Goal: Information Seeking & Learning: Learn about a topic

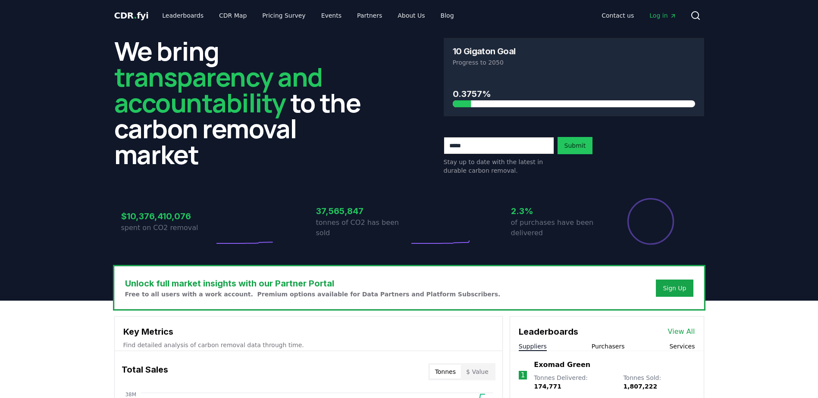
drag, startPoint x: 317, startPoint y: 216, endPoint x: 367, endPoint y: 207, distance: 51.0
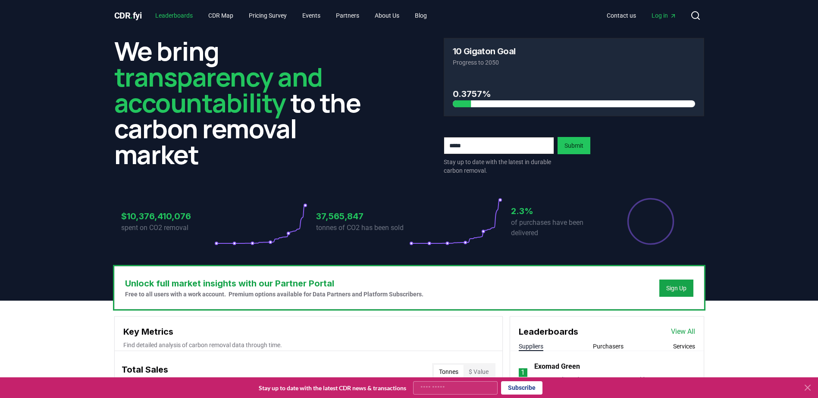
click at [179, 15] on link "Leaderboards" at bounding box center [173, 16] width 51 height 16
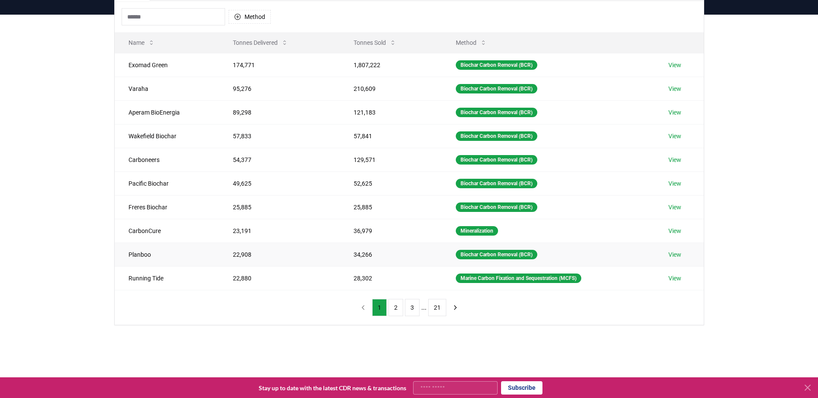
scroll to position [86, 0]
click at [394, 308] on button "2" at bounding box center [396, 307] width 15 height 17
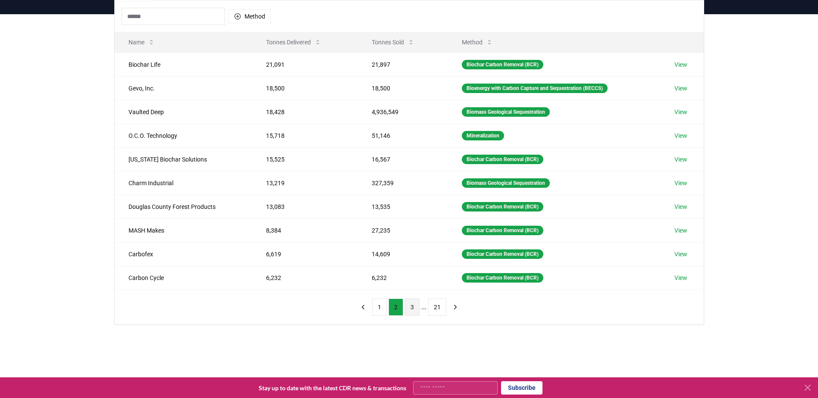
click at [414, 305] on button "3" at bounding box center [412, 307] width 15 height 17
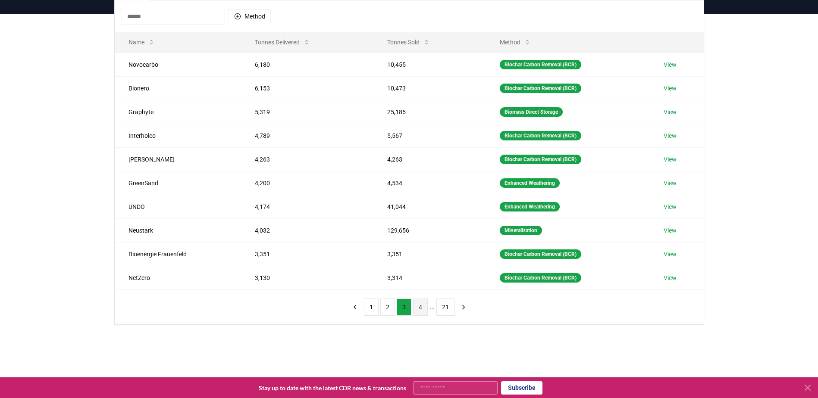
click at [417, 307] on button "4" at bounding box center [420, 307] width 15 height 17
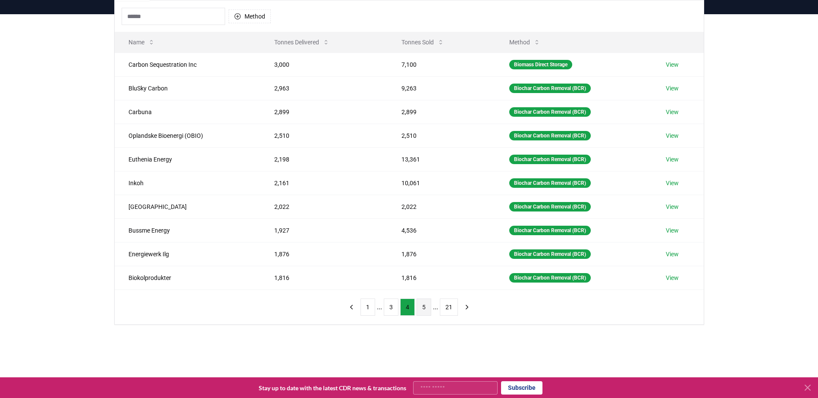
click at [426, 304] on button "5" at bounding box center [424, 307] width 15 height 17
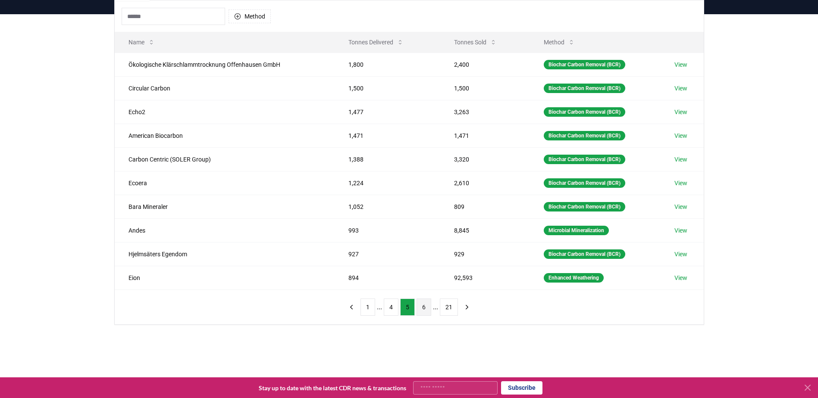
click at [424, 307] on button "6" at bounding box center [424, 307] width 15 height 17
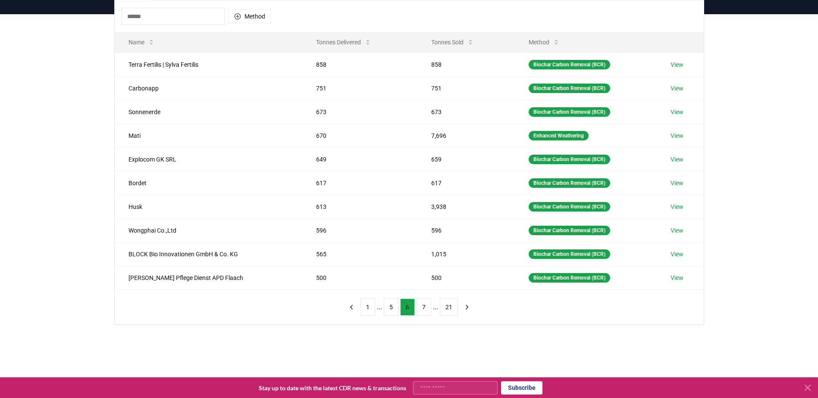
click at [424, 307] on button "7" at bounding box center [424, 307] width 15 height 17
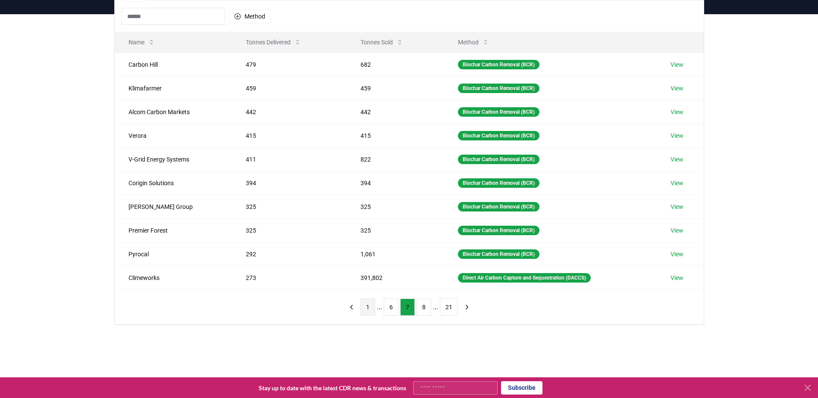
click at [365, 302] on button "1" at bounding box center [368, 307] width 15 height 17
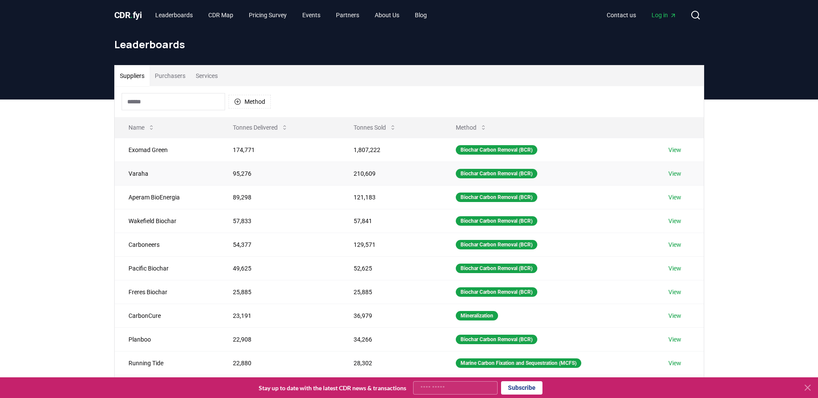
scroll to position [0, 0]
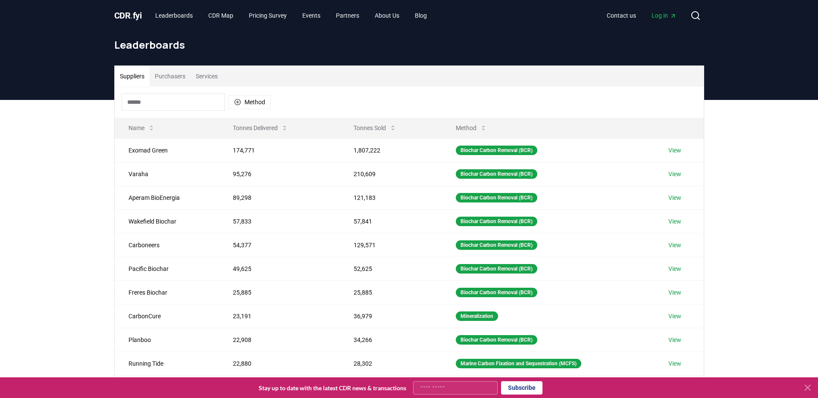
click at [173, 76] on button "Purchasers" at bounding box center [170, 76] width 41 height 21
click at [133, 73] on button "Suppliers" at bounding box center [132, 76] width 35 height 21
click at [261, 103] on button "Method" at bounding box center [250, 102] width 42 height 14
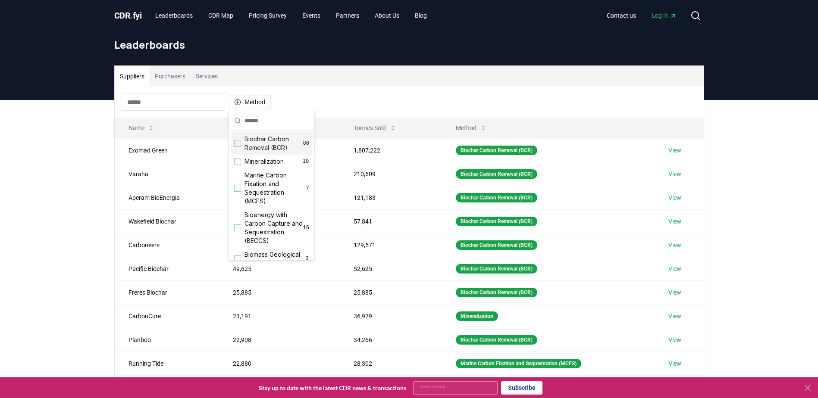
click at [56, 197] on div "Suppliers Purchasers Services Method Name Tonnes Delivered Tonnes Sold Method E…" at bounding box center [409, 272] width 818 height 345
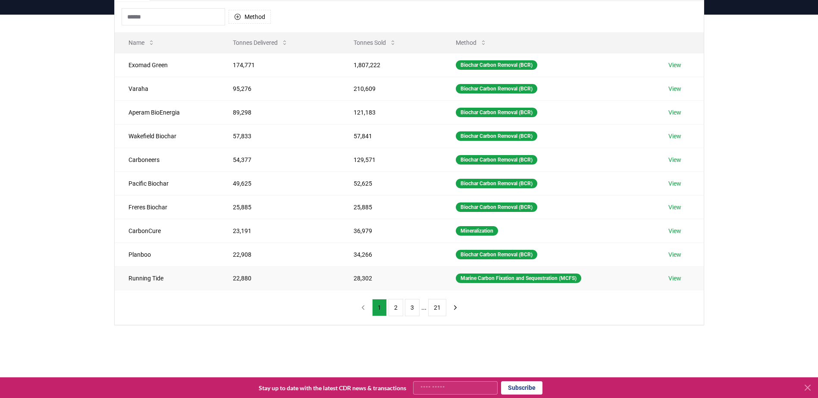
scroll to position [86, 0]
click at [396, 306] on button "2" at bounding box center [396, 307] width 15 height 17
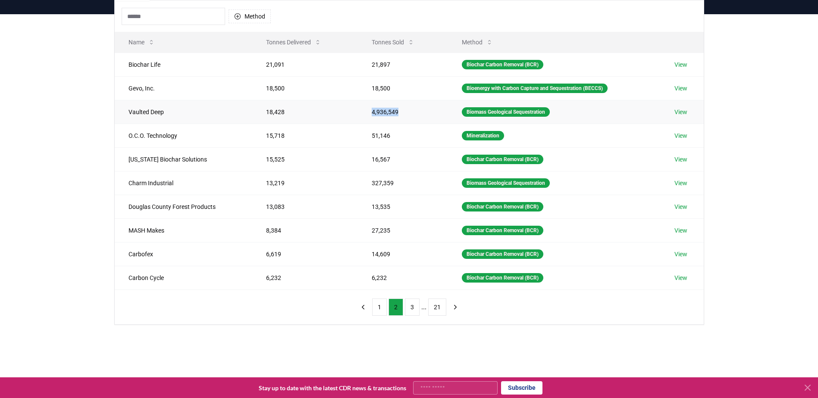
drag, startPoint x: 367, startPoint y: 112, endPoint x: 345, endPoint y: 112, distance: 22.9
click at [345, 112] on tr "Vaulted Deep 18,428 4,936,549 Biomass Geological Sequestration View" at bounding box center [409, 112] width 589 height 24
click at [62, 160] on div "Suppliers Purchasers Services Method Name Tonnes Delivered Tonnes Sold Method B…" at bounding box center [409, 186] width 818 height 345
click at [414, 308] on button "3" at bounding box center [412, 307] width 15 height 17
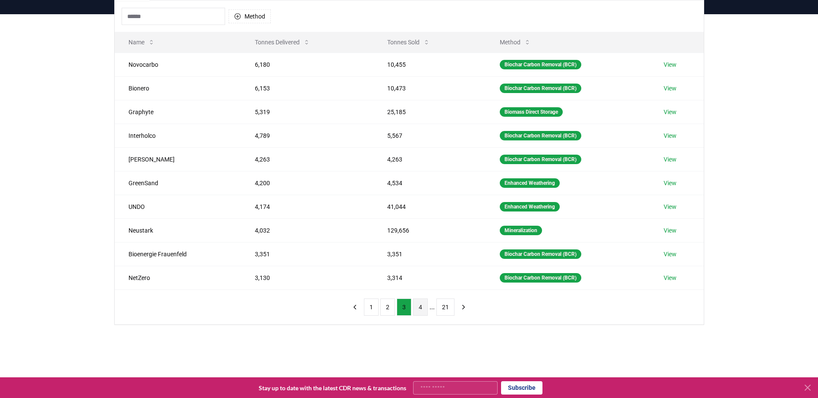
click at [418, 306] on button "4" at bounding box center [420, 307] width 15 height 17
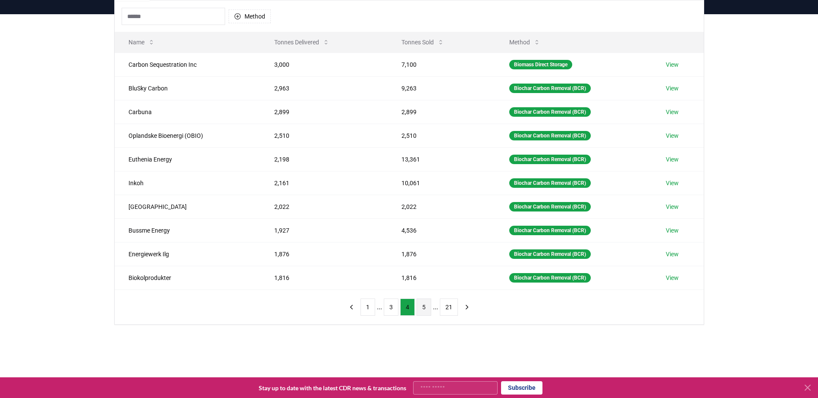
click at [423, 306] on button "5" at bounding box center [424, 307] width 15 height 17
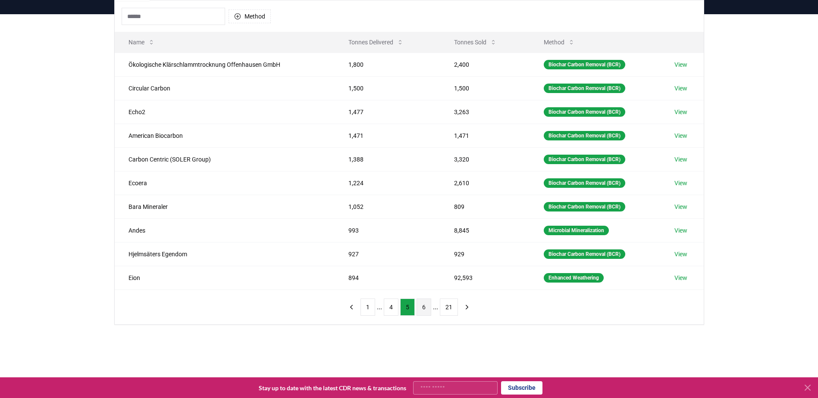
click at [425, 306] on button "6" at bounding box center [424, 307] width 15 height 17
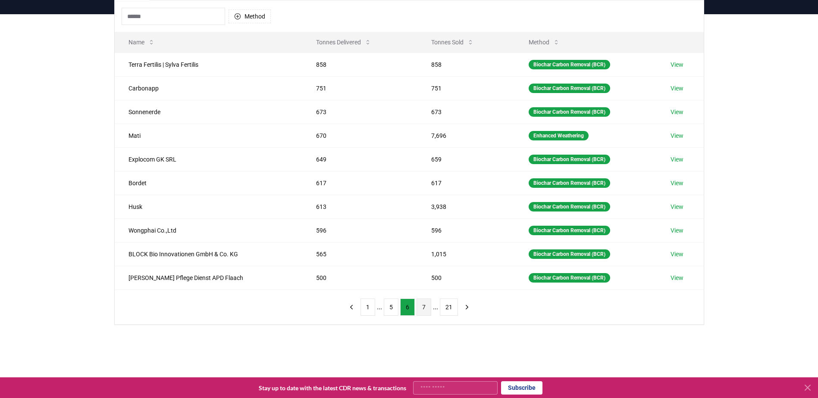
click at [424, 307] on button "7" at bounding box center [424, 307] width 15 height 17
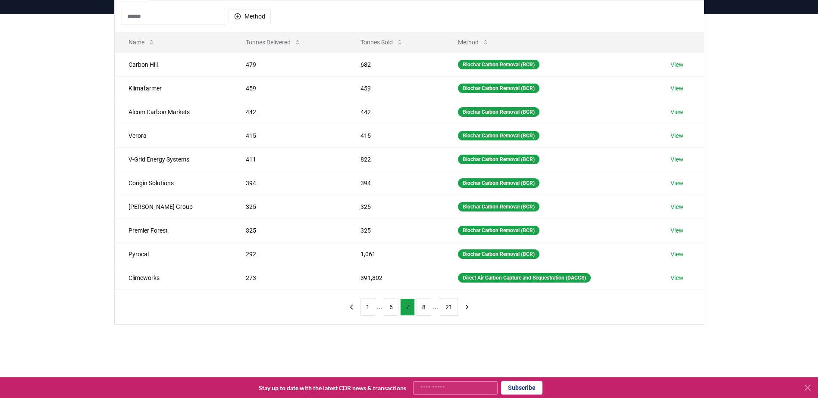
click at [424, 307] on button "8" at bounding box center [424, 307] width 15 height 17
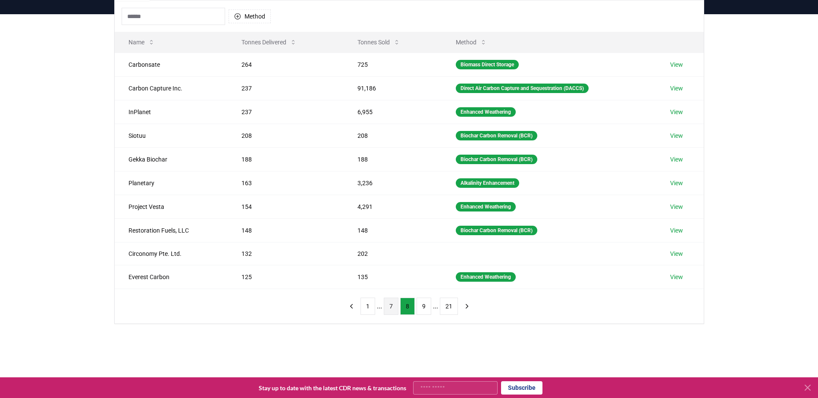
click at [424, 307] on button "9" at bounding box center [424, 306] width 15 height 17
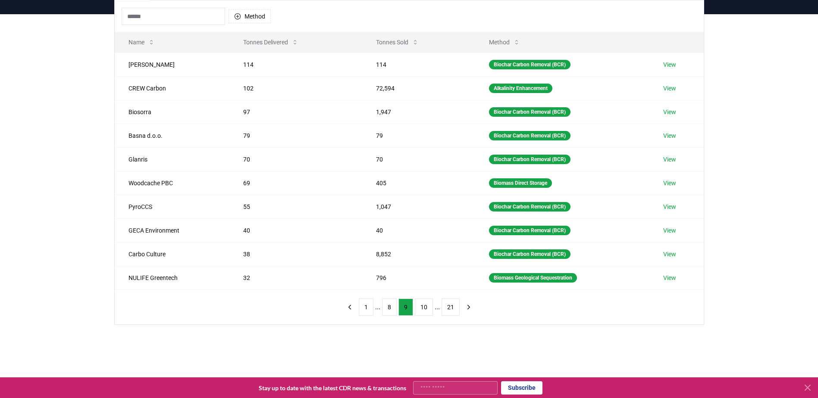
click at [424, 307] on button "10" at bounding box center [424, 307] width 18 height 17
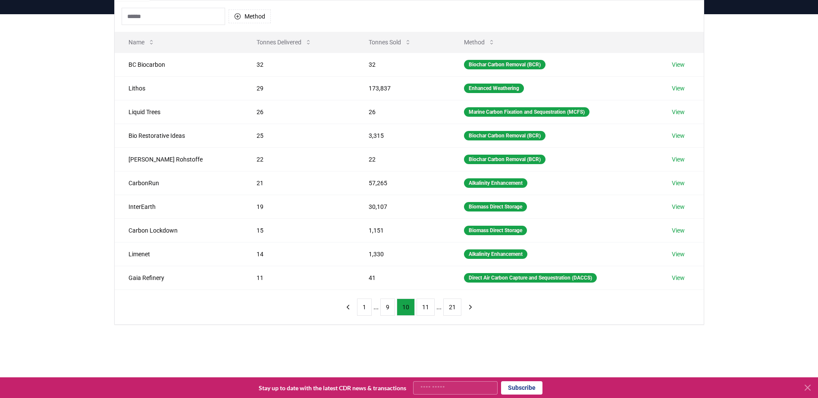
drag, startPoint x: 424, startPoint y: 304, endPoint x: 361, endPoint y: 336, distance: 71.0
click at [361, 336] on div "Suppliers Purchasers Services Method Name Tonnes Delivered Tonnes Sold Method B…" at bounding box center [409, 186] width 818 height 345
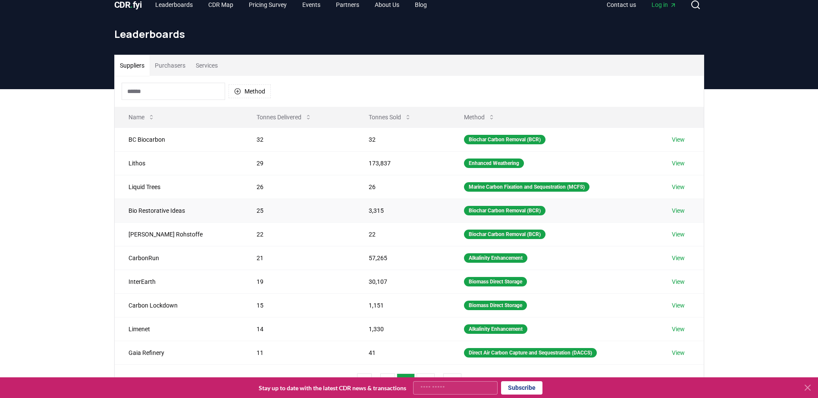
scroll to position [0, 0]
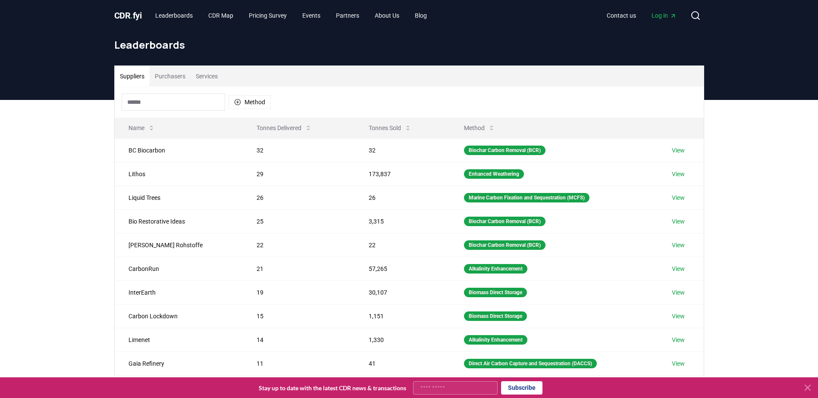
click at [177, 81] on button "Purchasers" at bounding box center [170, 76] width 41 height 21
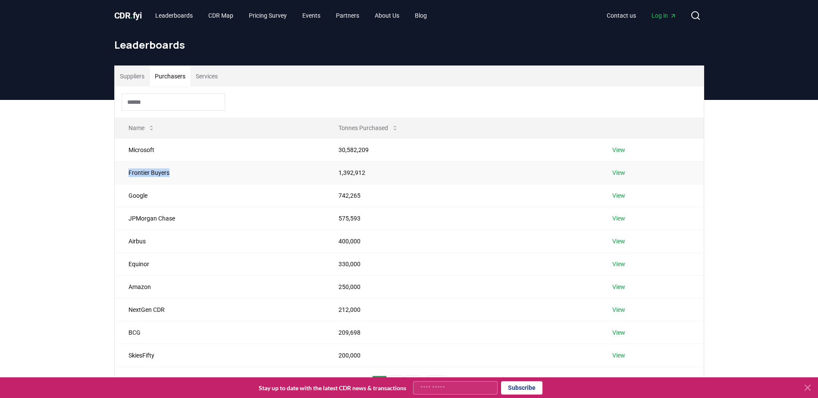
drag, startPoint x: 177, startPoint y: 170, endPoint x: 119, endPoint y: 176, distance: 58.6
click at [119, 176] on td "Frontier Buyers" at bounding box center [220, 172] width 210 height 23
drag, startPoint x: 119, startPoint y: 176, endPoint x: 110, endPoint y: 172, distance: 9.6
click at [110, 172] on div "Suppliers Purchasers Services Name Tonnes Purchased Microsoft 30,582,209 View F…" at bounding box center [409, 234] width 604 height 337
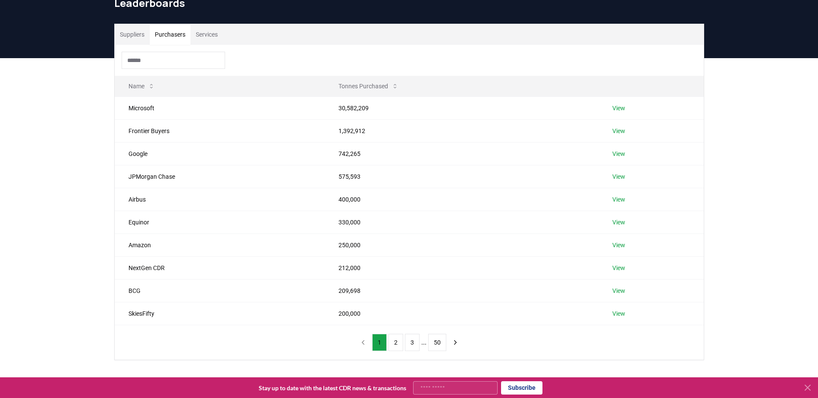
scroll to position [42, 0]
click at [619, 107] on link "View" at bounding box center [618, 108] width 13 height 9
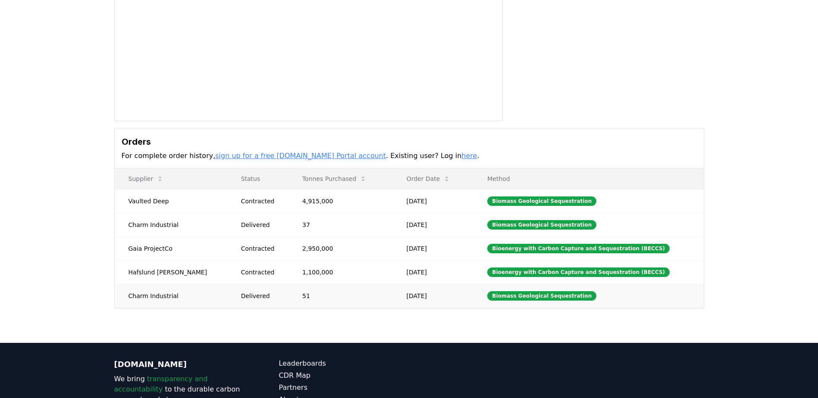
scroll to position [129, 0]
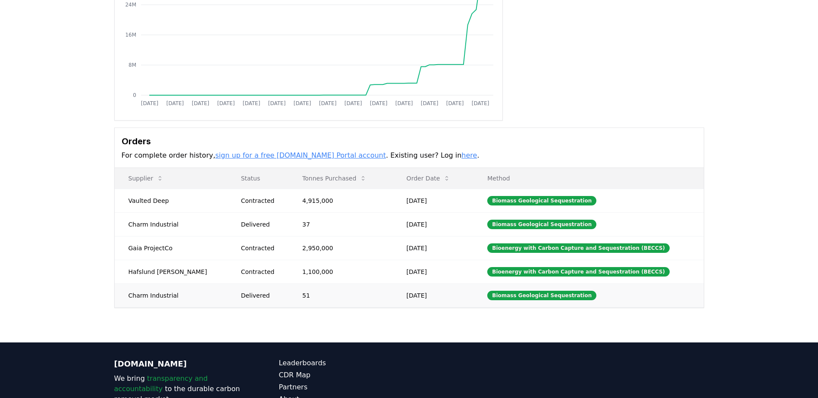
drag, startPoint x: 297, startPoint y: 295, endPoint x: 275, endPoint y: 295, distance: 22.4
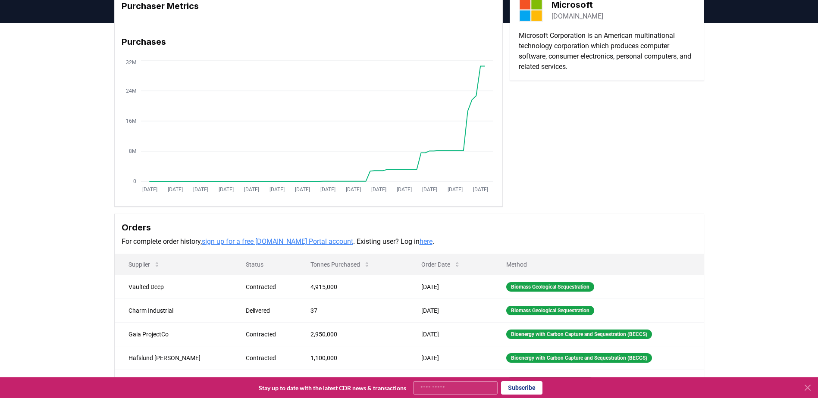
scroll to position [0, 0]
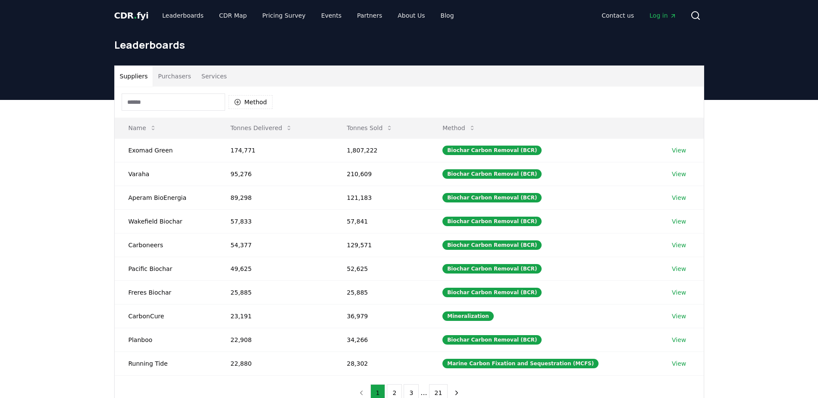
scroll to position [42, 0]
